Goal: Transaction & Acquisition: Subscribe to service/newsletter

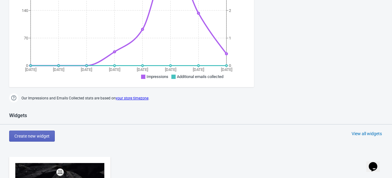
scroll to position [289, 0]
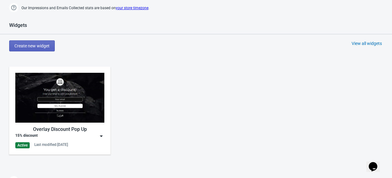
click at [79, 143] on div "Active Last modified: [DATE]" at bounding box center [59, 145] width 89 height 6
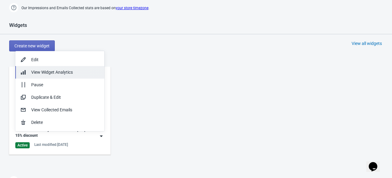
click at [68, 71] on span "View Widget Analytics" at bounding box center [52, 72] width 42 height 5
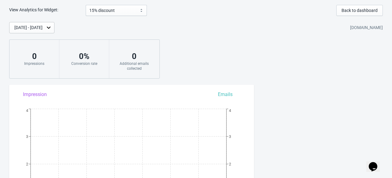
scroll to position [2, 0]
click at [42, 29] on div "[DATE] - [DATE]" at bounding box center [28, 27] width 28 height 6
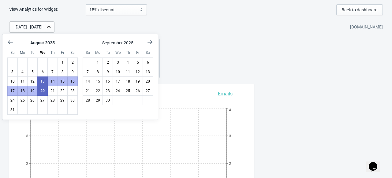
click at [181, 55] on div "[DATE] - [DATE] [DOMAIN_NAME] 0 Impressions 0 % Conversion rate 0 Additional em…" at bounding box center [196, 49] width 392 height 57
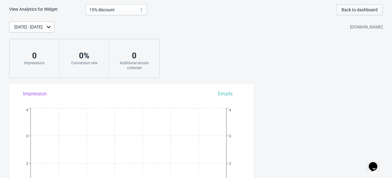
click at [351, 9] on span "Back to dashboard" at bounding box center [359, 9] width 36 height 5
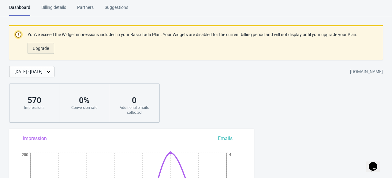
click at [44, 49] on span "Upgrade" at bounding box center [41, 48] width 16 height 5
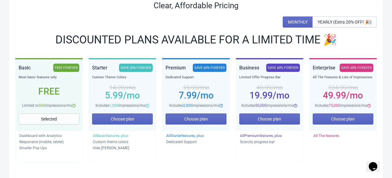
scroll to position [68, 0]
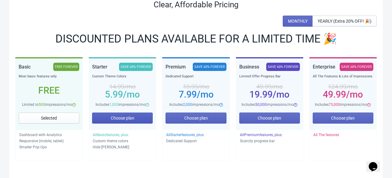
click at [127, 119] on span "Choose plan" at bounding box center [123, 118] width 24 height 5
